Goal: Task Accomplishment & Management: Use online tool/utility

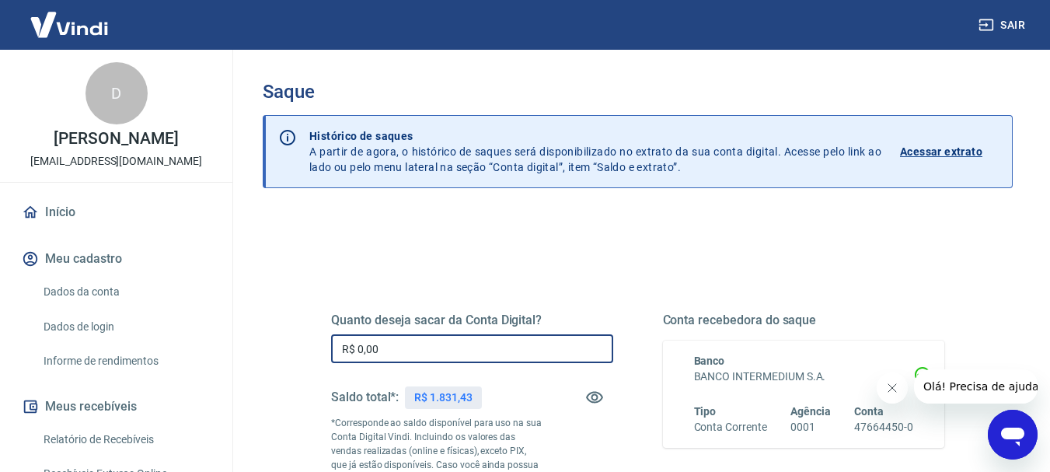
drag, startPoint x: 465, startPoint y: 336, endPoint x: 293, endPoint y: 377, distance: 176.4
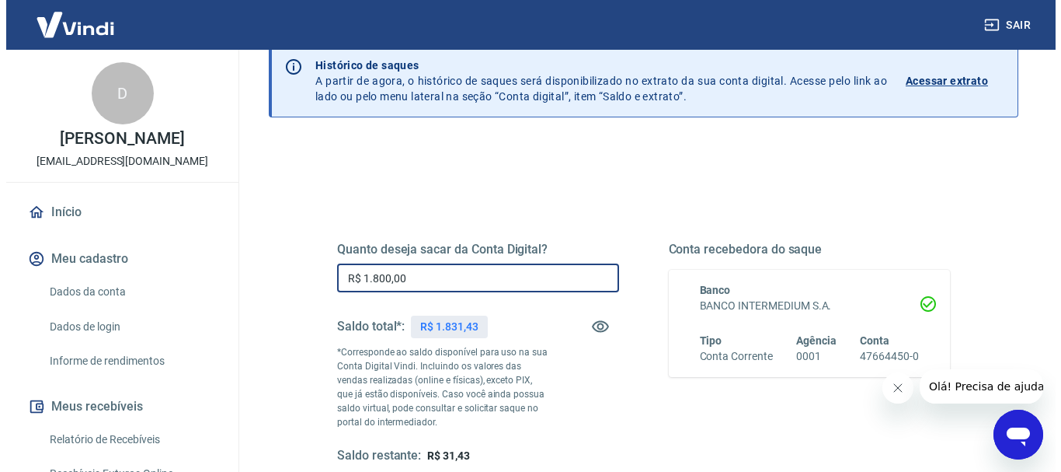
scroll to position [233, 0]
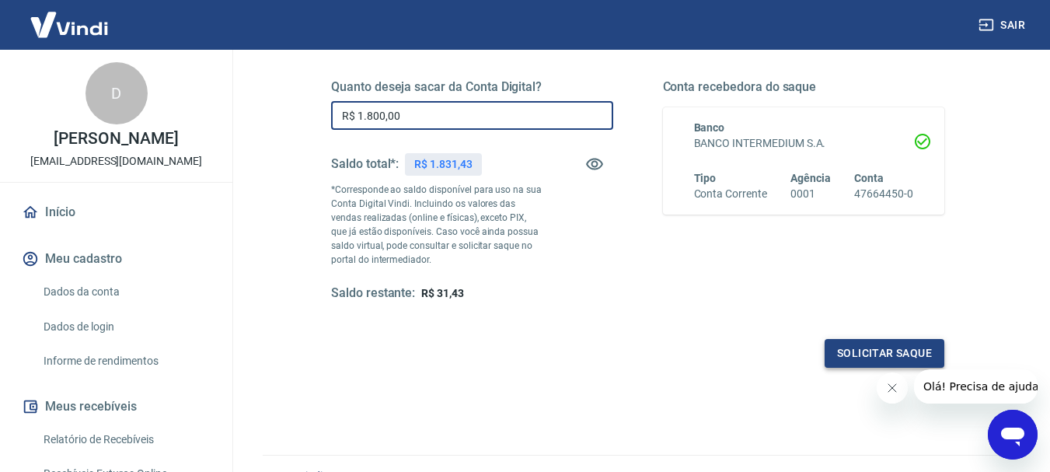
type input "R$ 1.800,00"
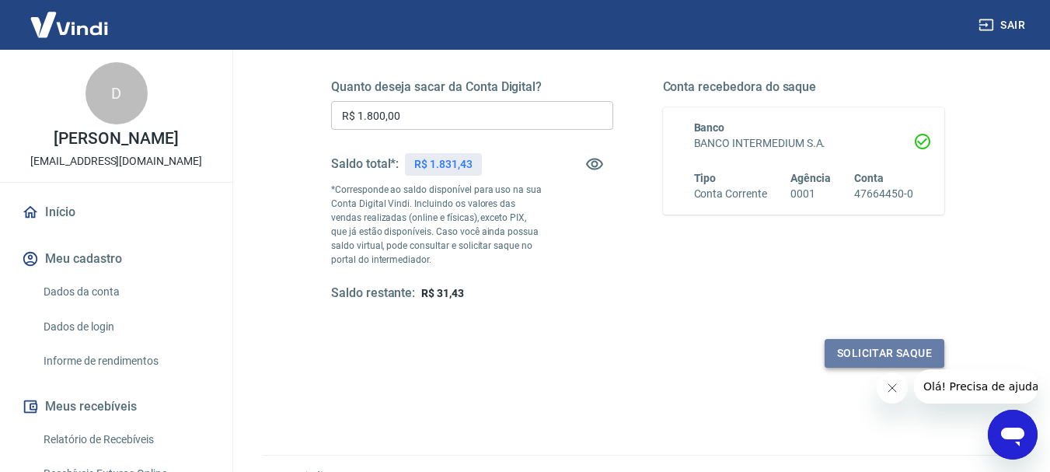
click at [865, 352] on button "Solicitar saque" at bounding box center [884, 353] width 120 height 29
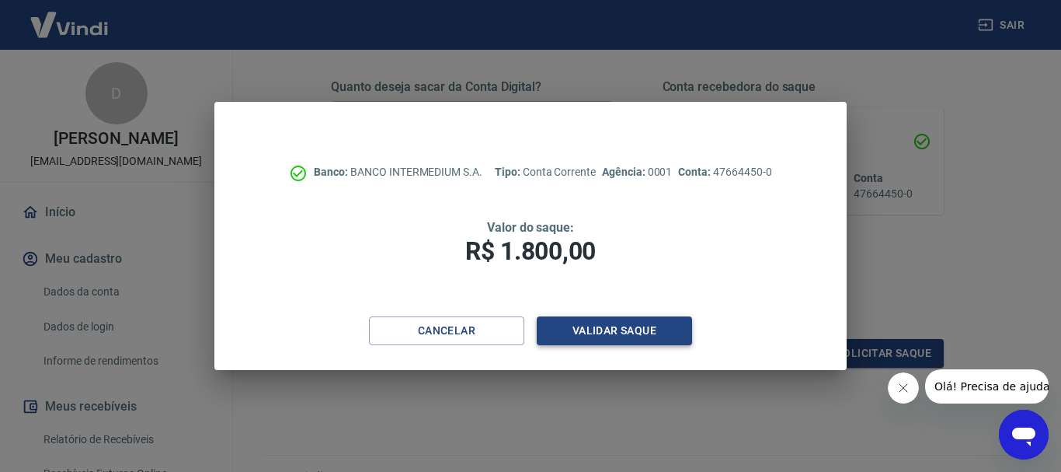
click at [628, 333] on button "Validar saque" at bounding box center [614, 330] width 155 height 29
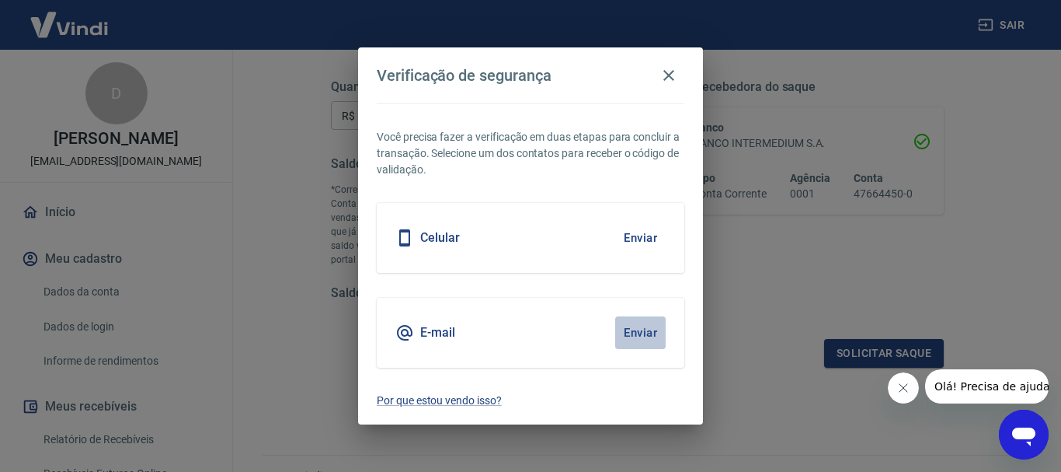
click at [634, 330] on button "Enviar" at bounding box center [640, 332] width 51 height 33
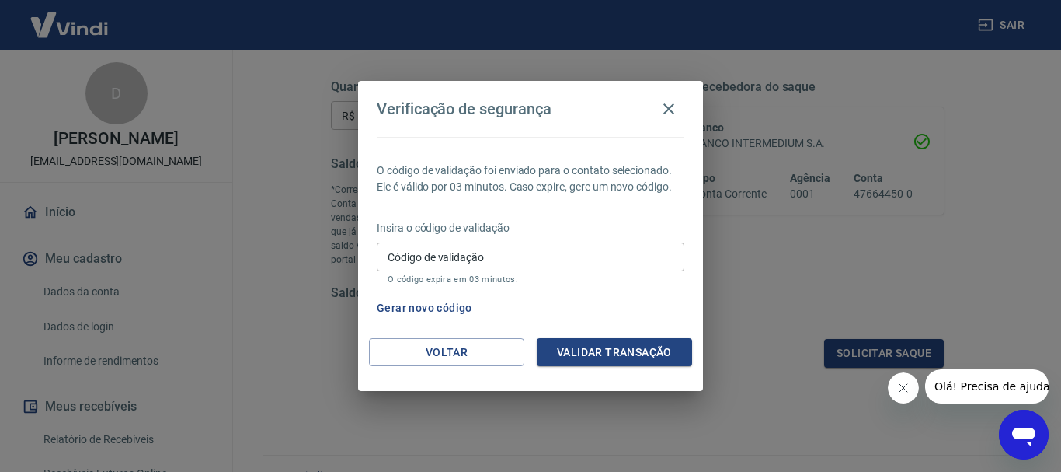
drag, startPoint x: 484, startPoint y: 245, endPoint x: 481, endPoint y: 254, distance: 9.8
click at [481, 254] on input "Código de validação" at bounding box center [531, 256] width 308 height 29
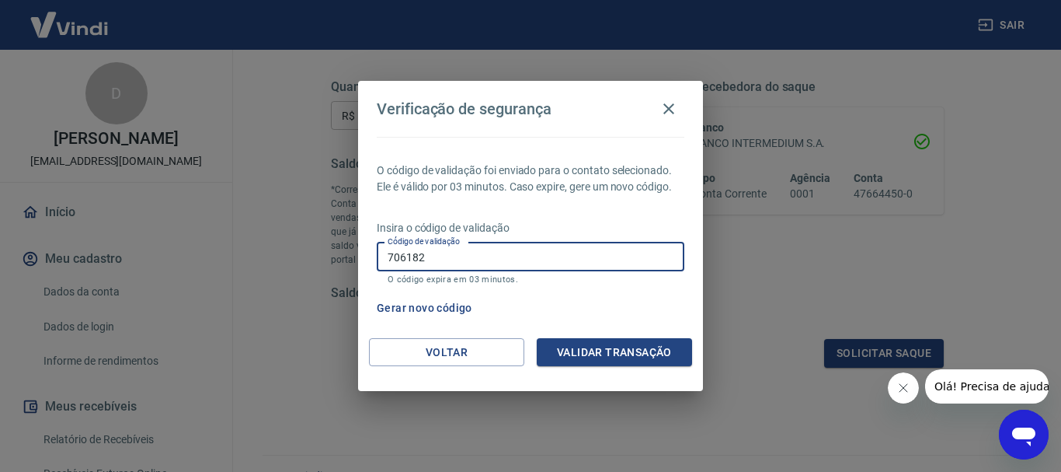
click at [655, 349] on button "Validar transação" at bounding box center [614, 352] width 155 height 29
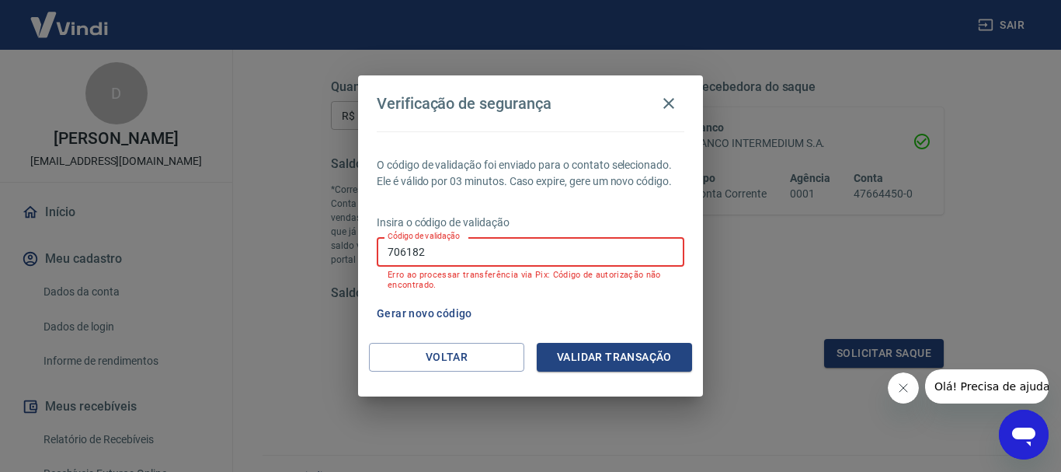
drag, startPoint x: 405, startPoint y: 243, endPoint x: 332, endPoint y: 249, distance: 73.3
click at [332, 249] on div "Verificação de segurança O código de validação foi enviado para o contato selec…" at bounding box center [530, 236] width 1061 height 472
type input "601608"
click at [639, 367] on button "Validar transação" at bounding box center [614, 357] width 155 height 29
